Goal: Task Accomplishment & Management: Use online tool/utility

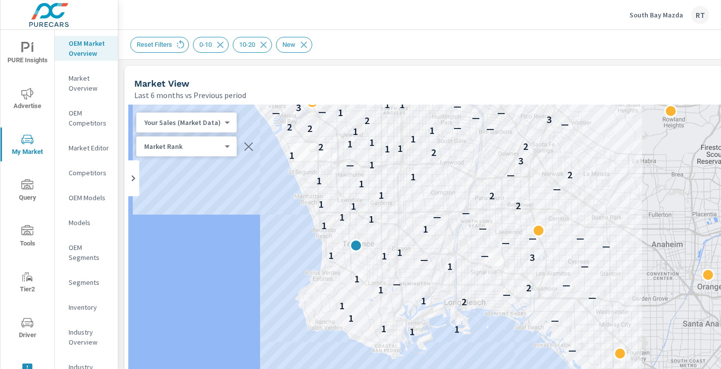
scroll to position [513, 208]
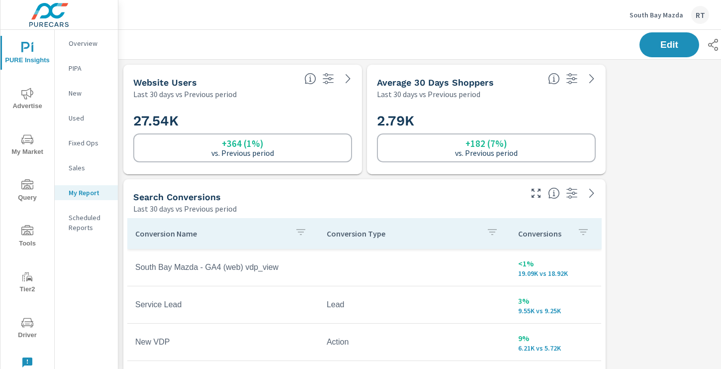
scroll to position [1150, 737]
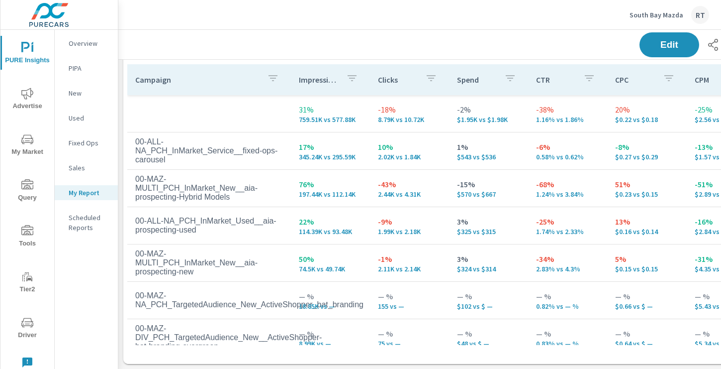
click at [649, 14] on p "South Bay Mazda" at bounding box center [657, 14] width 54 height 9
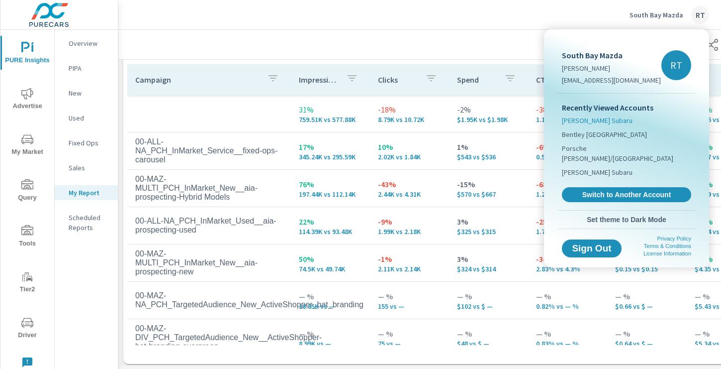
click at [572, 120] on span "[PERSON_NAME] Subaru" at bounding box center [597, 120] width 71 height 10
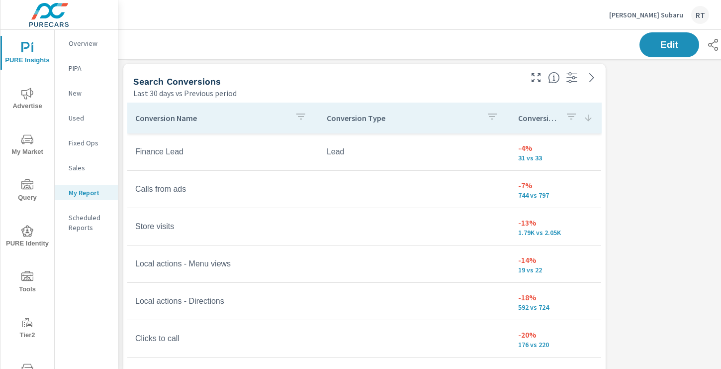
scroll to position [738, 0]
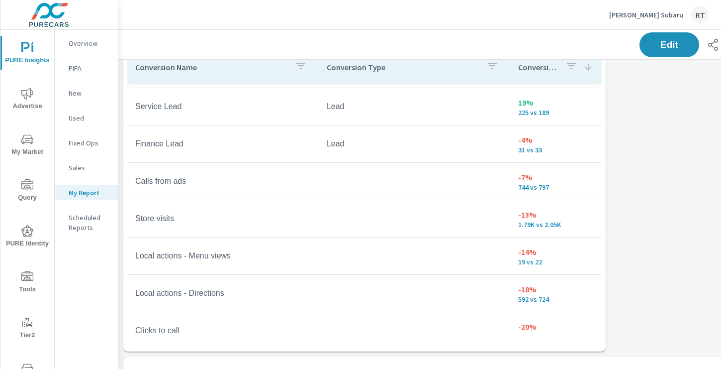
scroll to position [41, 0]
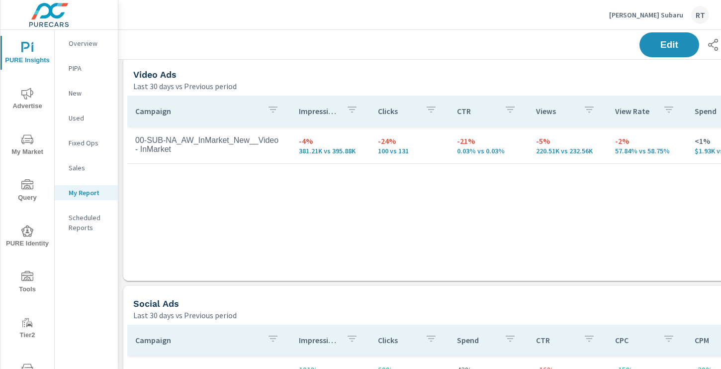
scroll to position [1038, 133]
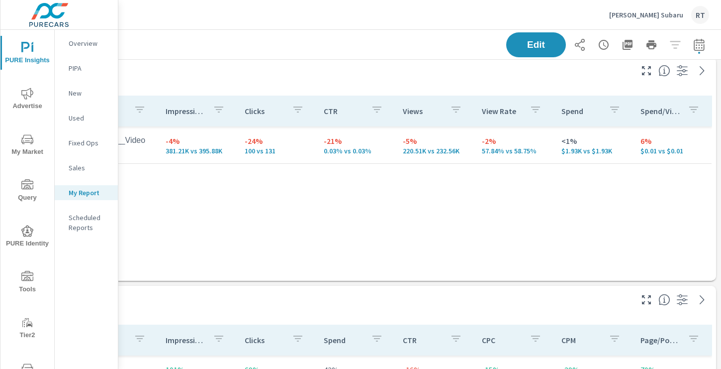
click at [701, 44] on icon "button" at bounding box center [699, 45] width 12 height 12
select select "Last 30 days"
select select "Previous period"
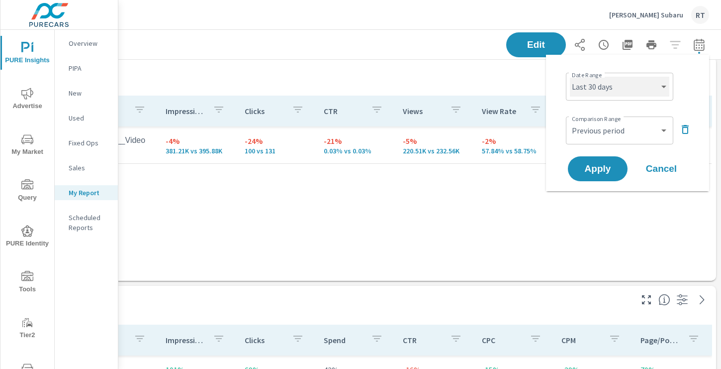
click at [634, 86] on select "Custom [DATE] Last week Last 7 days Last 14 days Last 30 days Last 45 days Last…" at bounding box center [619, 87] width 99 height 20
click at [570, 77] on select "Custom [DATE] Last week Last 7 days Last 14 days Last 30 days Last 45 days Last…" at bounding box center [619, 87] width 99 height 20
select select "Last 14 days"
click at [593, 168] on span "Apply" at bounding box center [598, 168] width 41 height 9
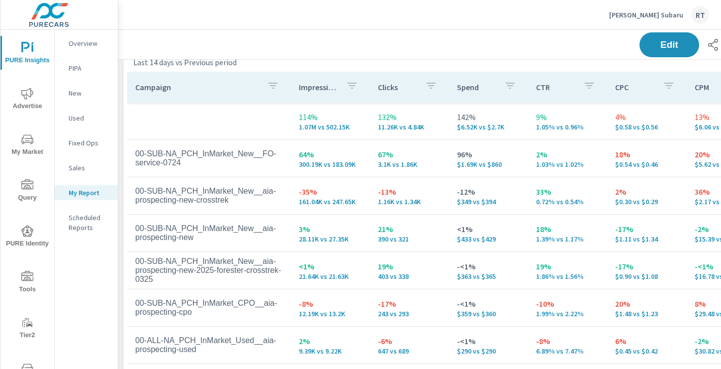
scroll to position [1295, 0]
